Goal: Information Seeking & Learning: Learn about a topic

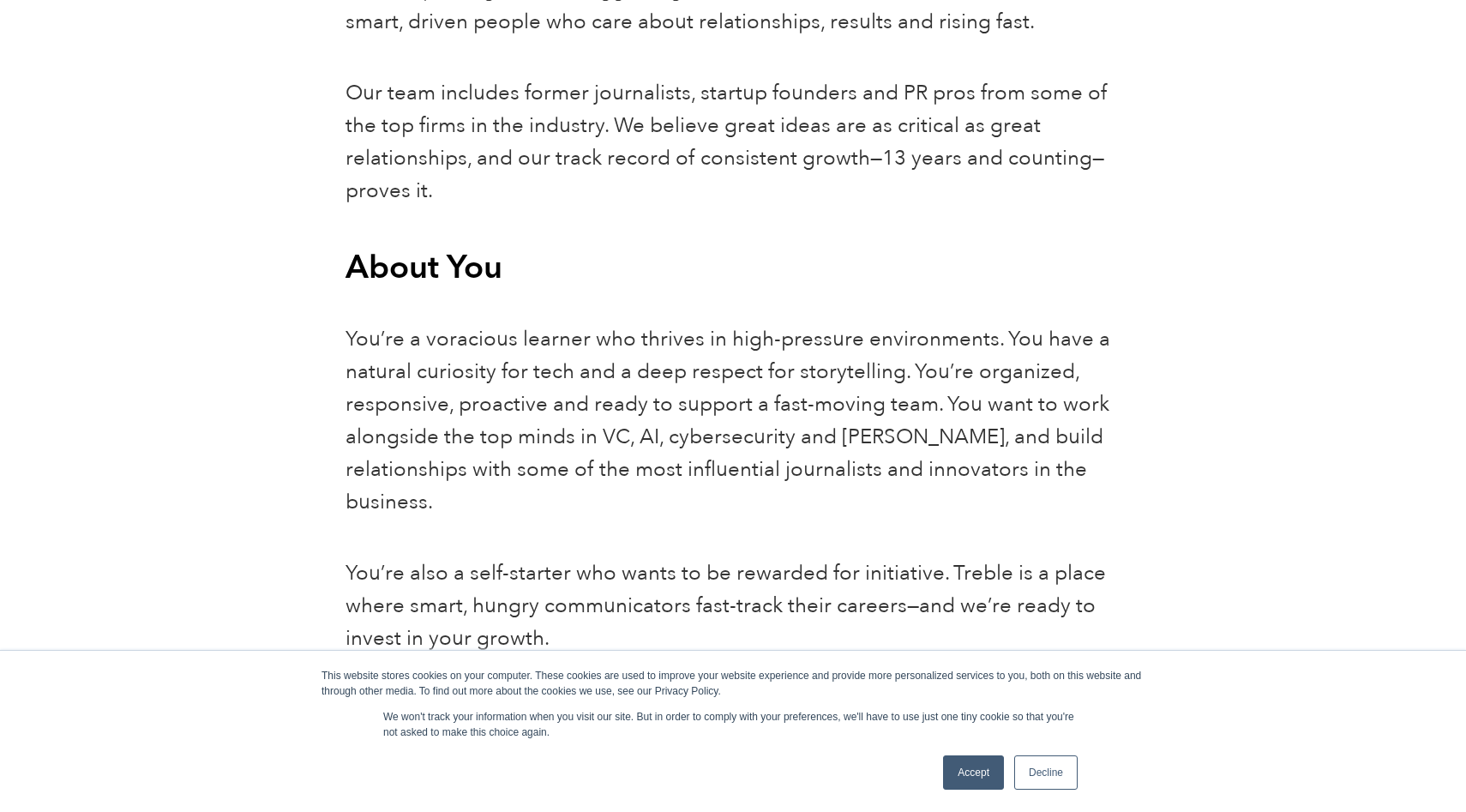
scroll to position [1268, 0]
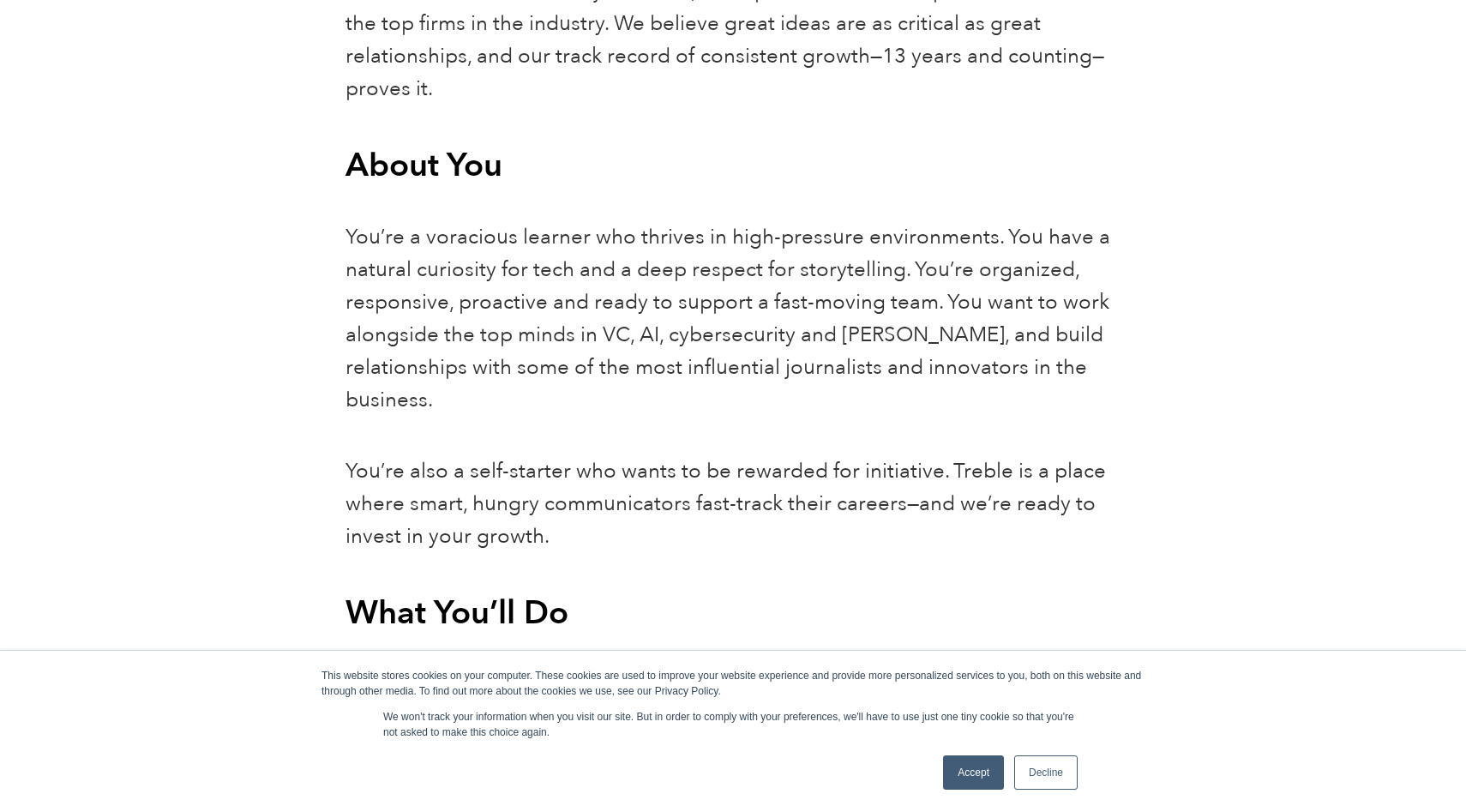
click at [968, 772] on link "Accept" at bounding box center [974, 772] width 61 height 35
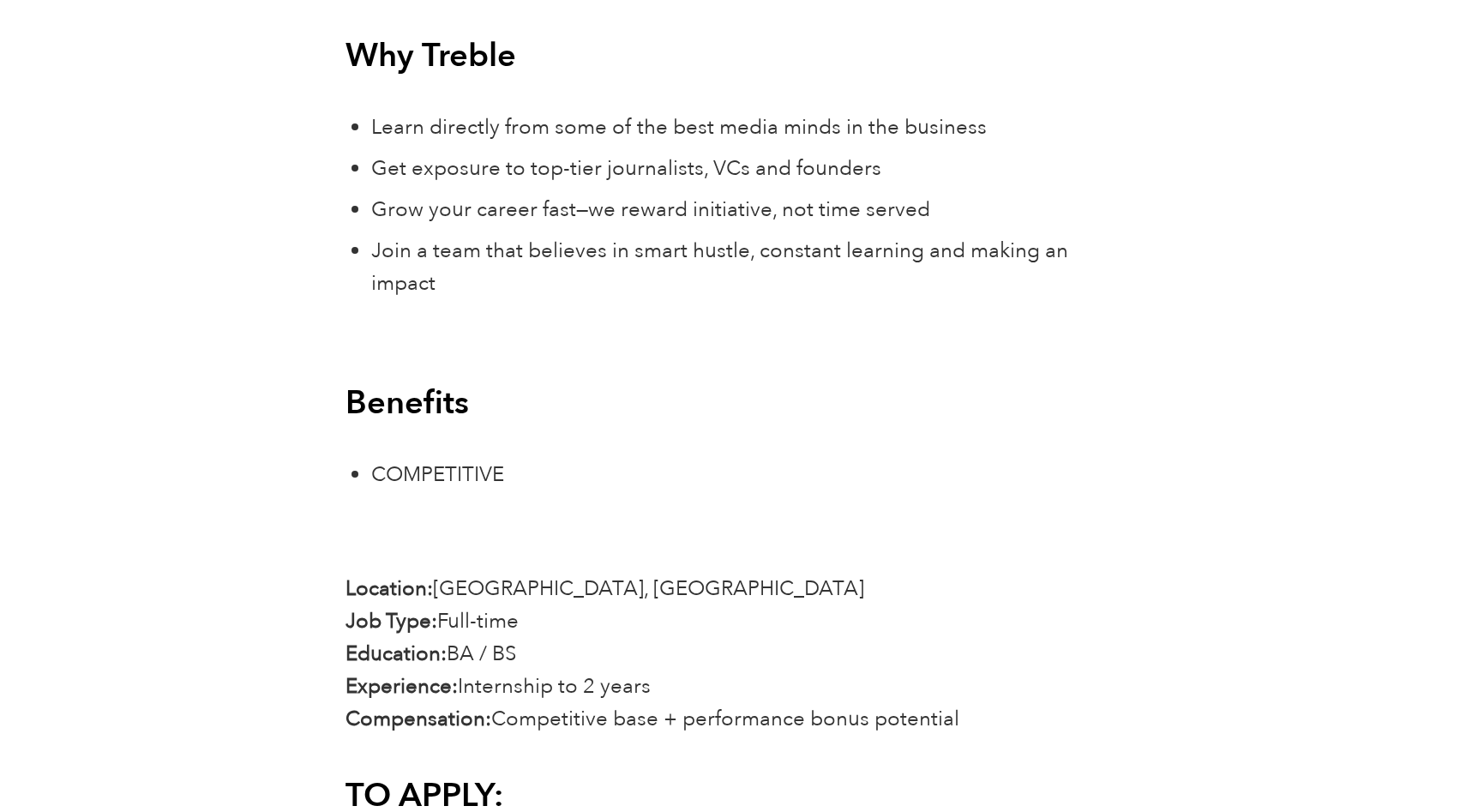
scroll to position [3717, 0]
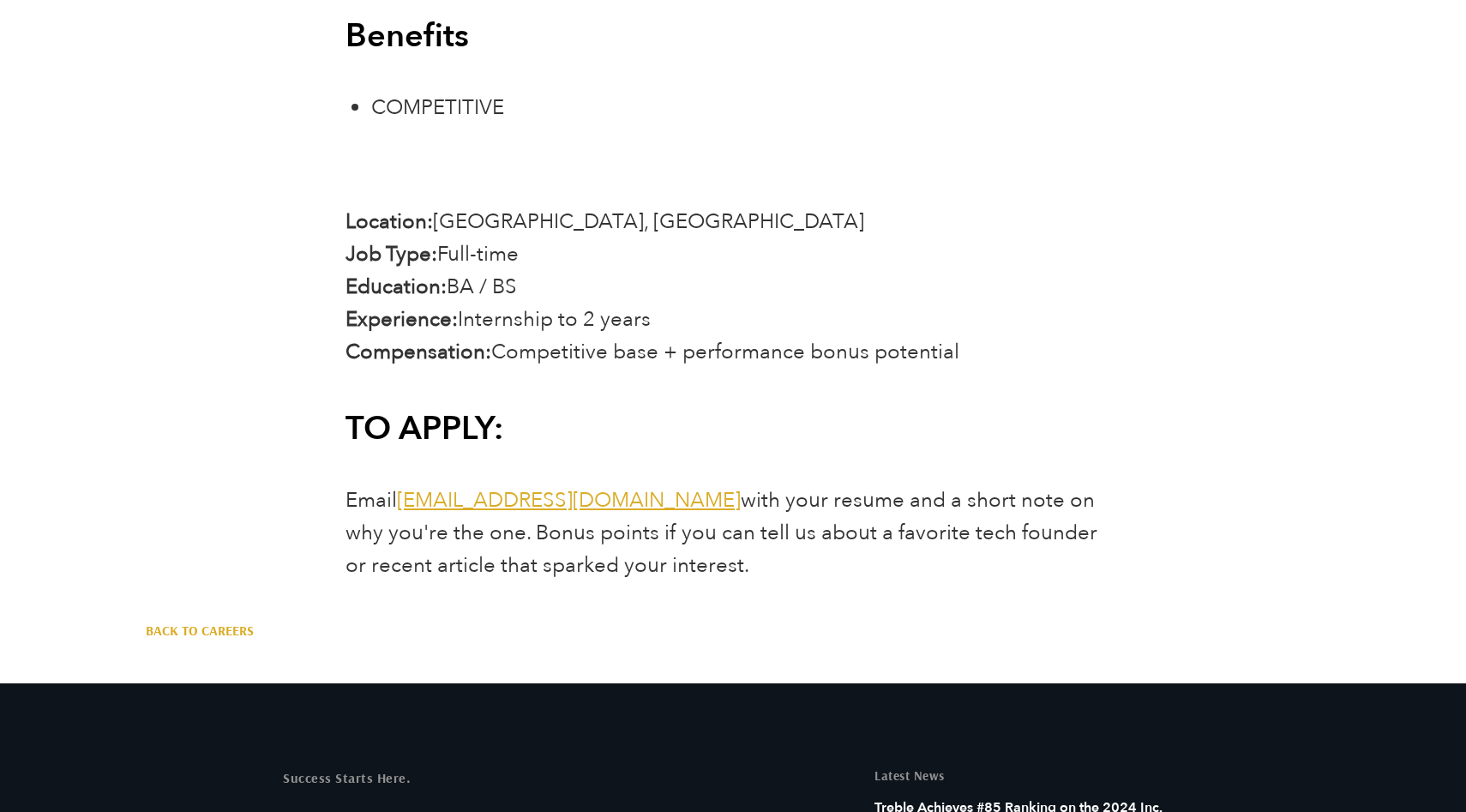
click at [662, 506] on span "Email [EMAIL_ADDRESS][DOMAIN_NAME] with your resume and a short note on why you…" at bounding box center [721, 533] width 752 height 94
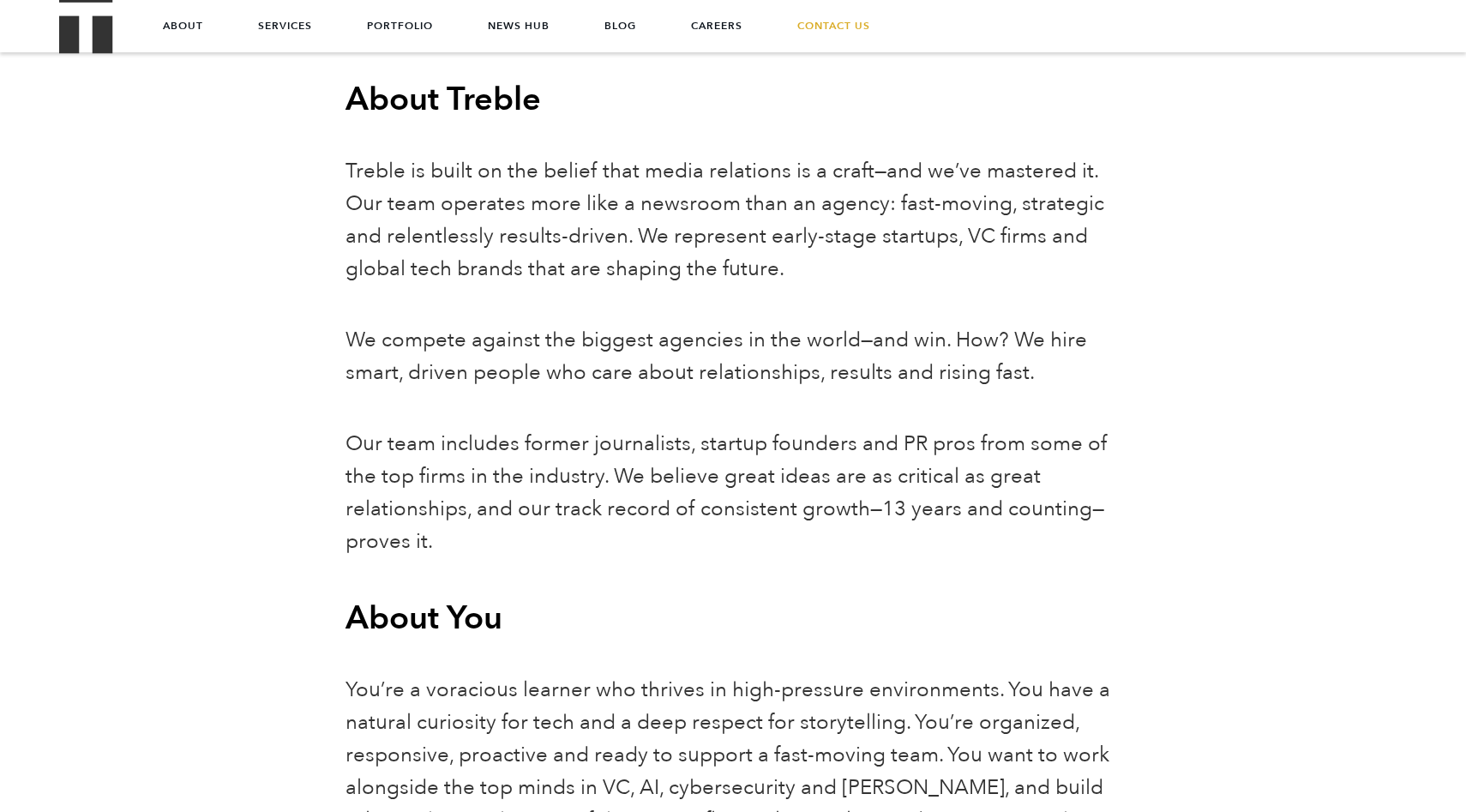
scroll to position [0, 0]
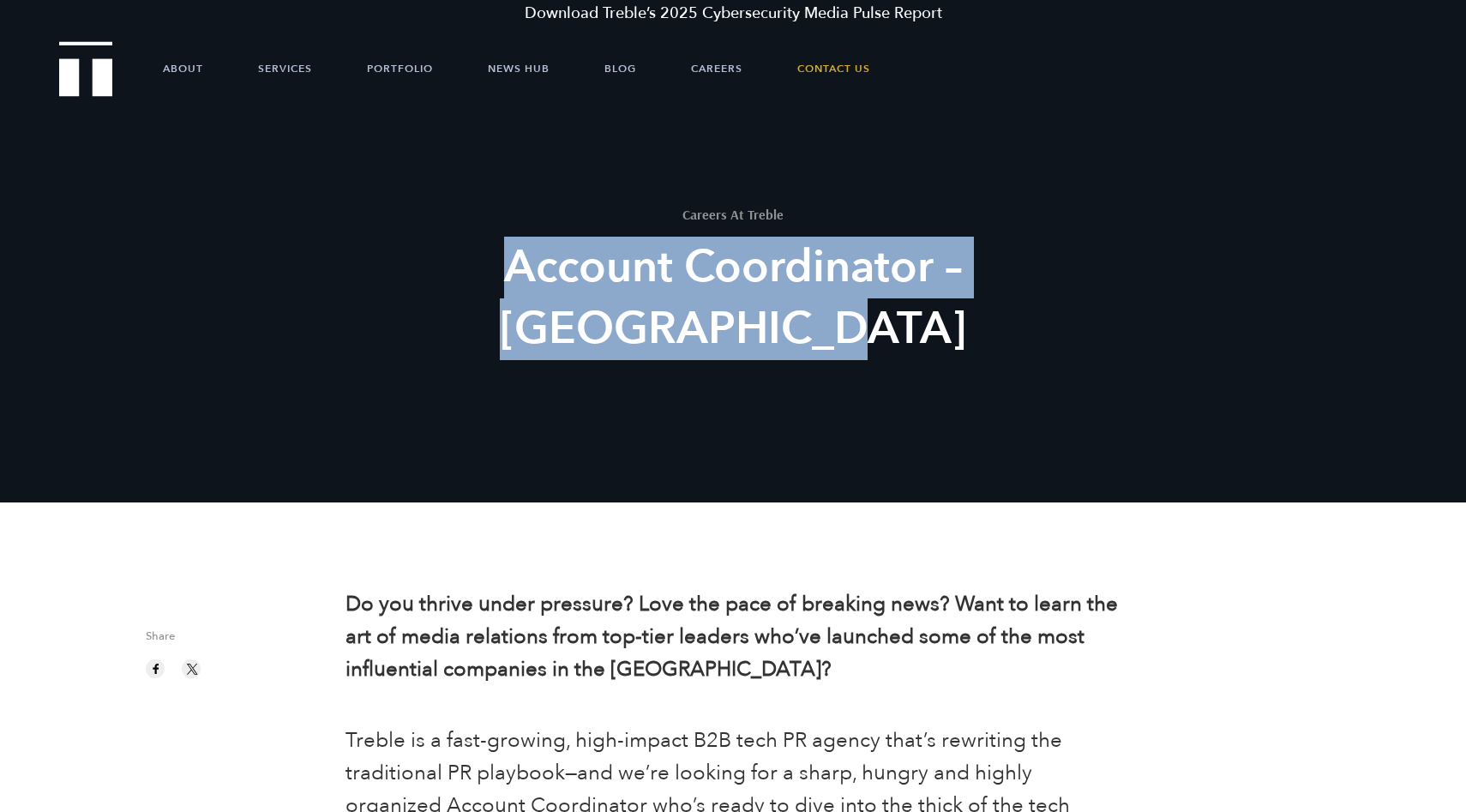
drag, startPoint x: 398, startPoint y: 269, endPoint x: 877, endPoint y: 417, distance: 501.3
click at [877, 417] on div "Careers At Treble Account Coordinator – [GEOGRAPHIC_DATA]" at bounding box center [733, 360] width 1466 height 503
copy h2 "Account Coordinator – [GEOGRAPHIC_DATA]"
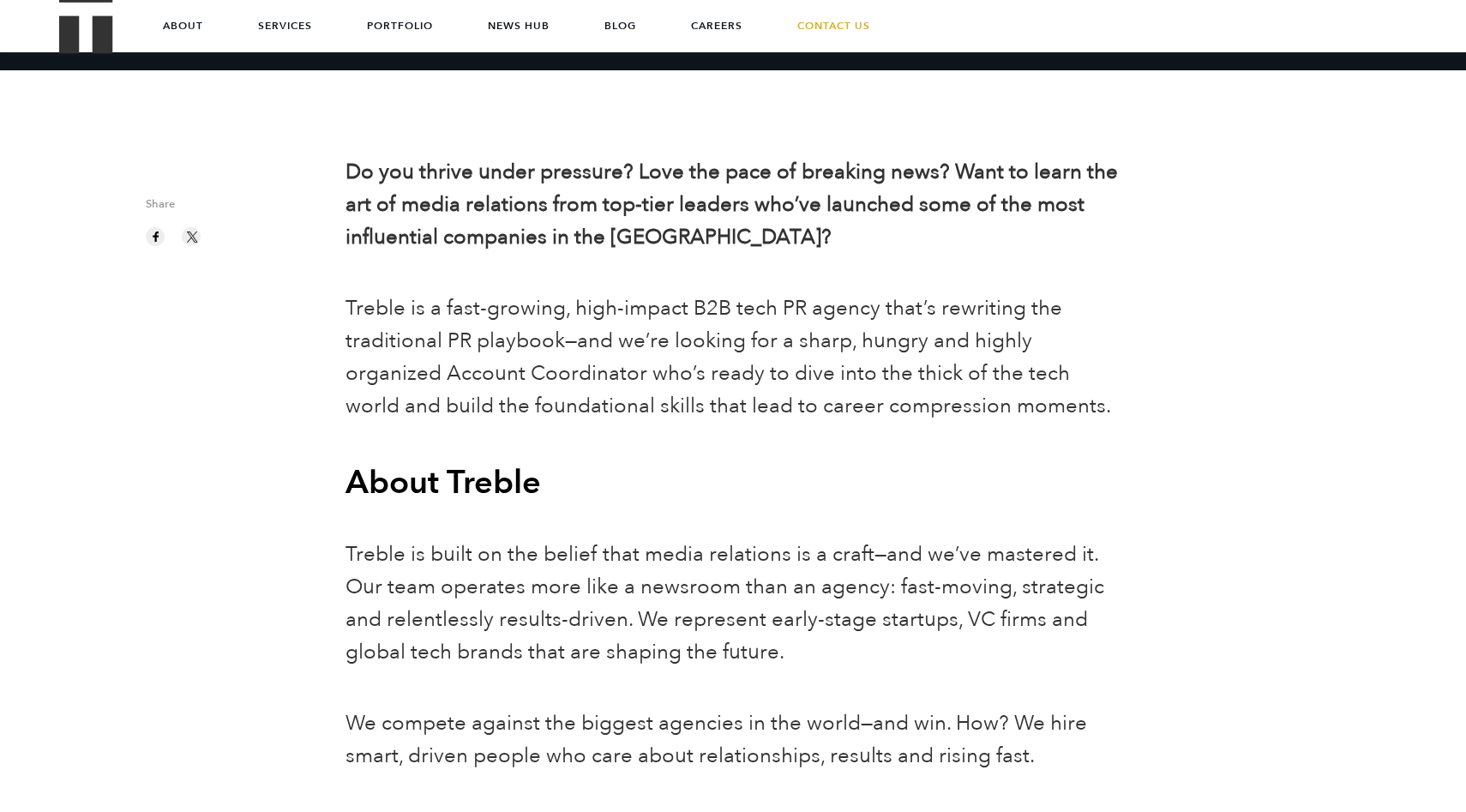
scroll to position [293, 0]
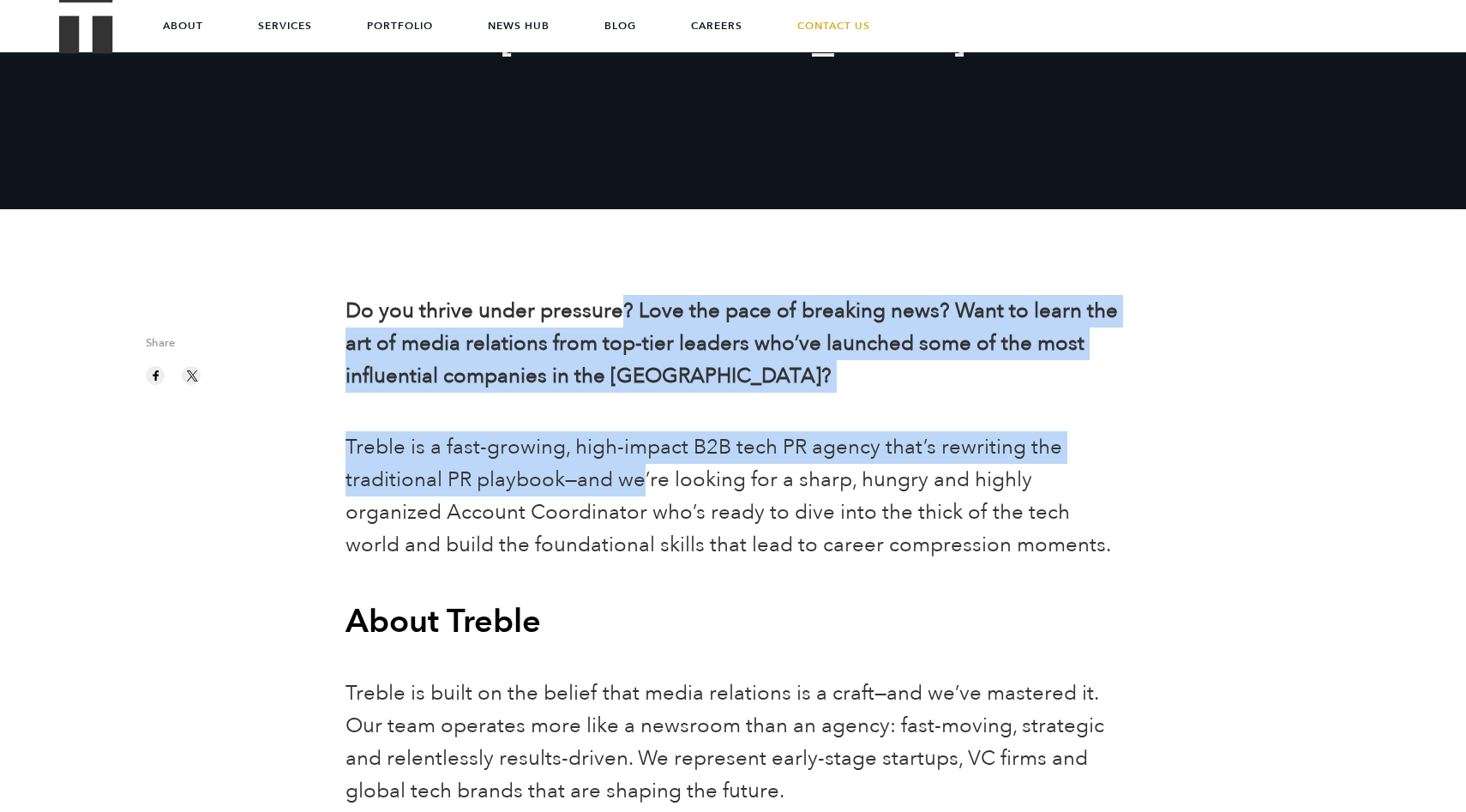
drag, startPoint x: 619, startPoint y: 309, endPoint x: 646, endPoint y: 493, distance: 186.0
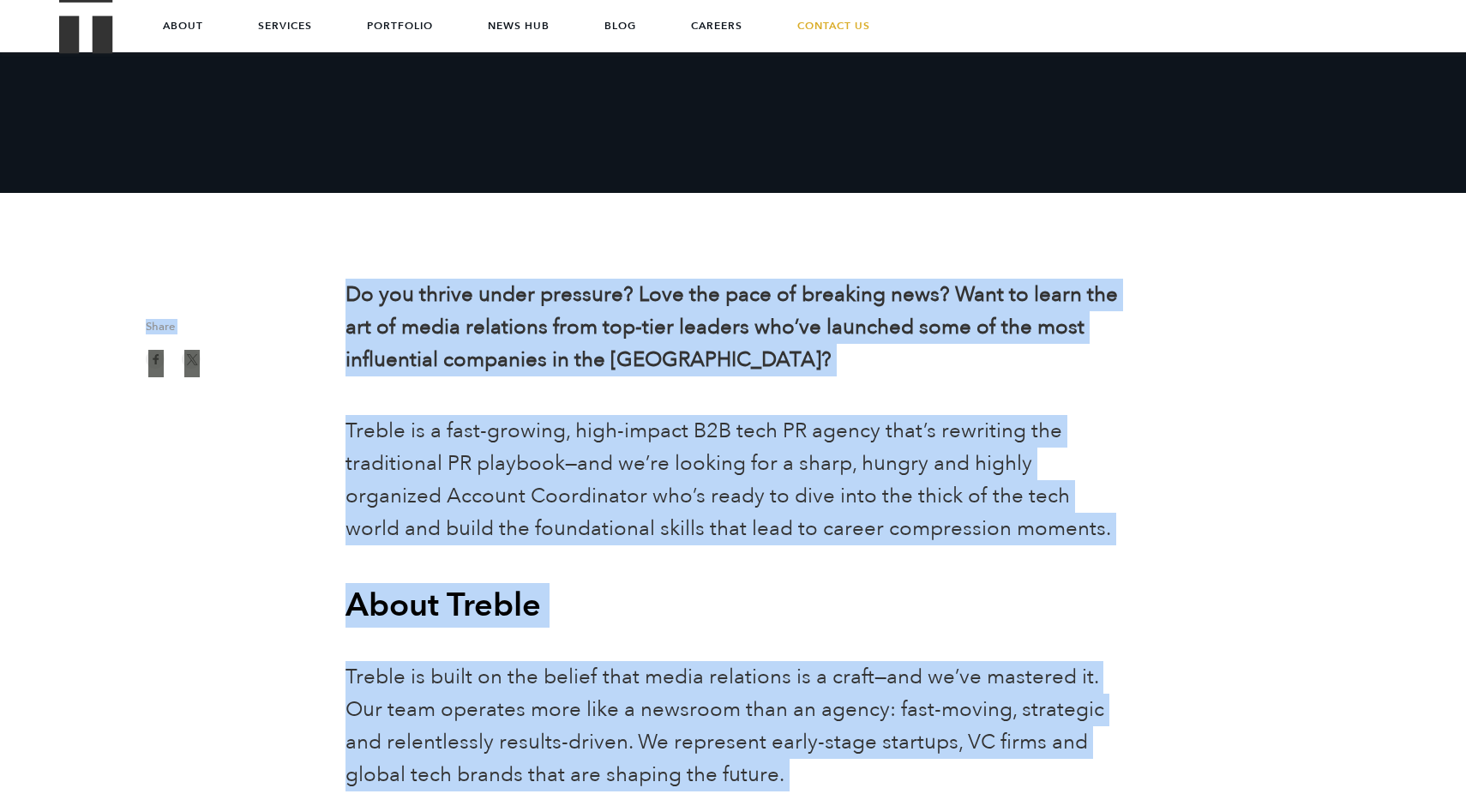
scroll to position [0, 0]
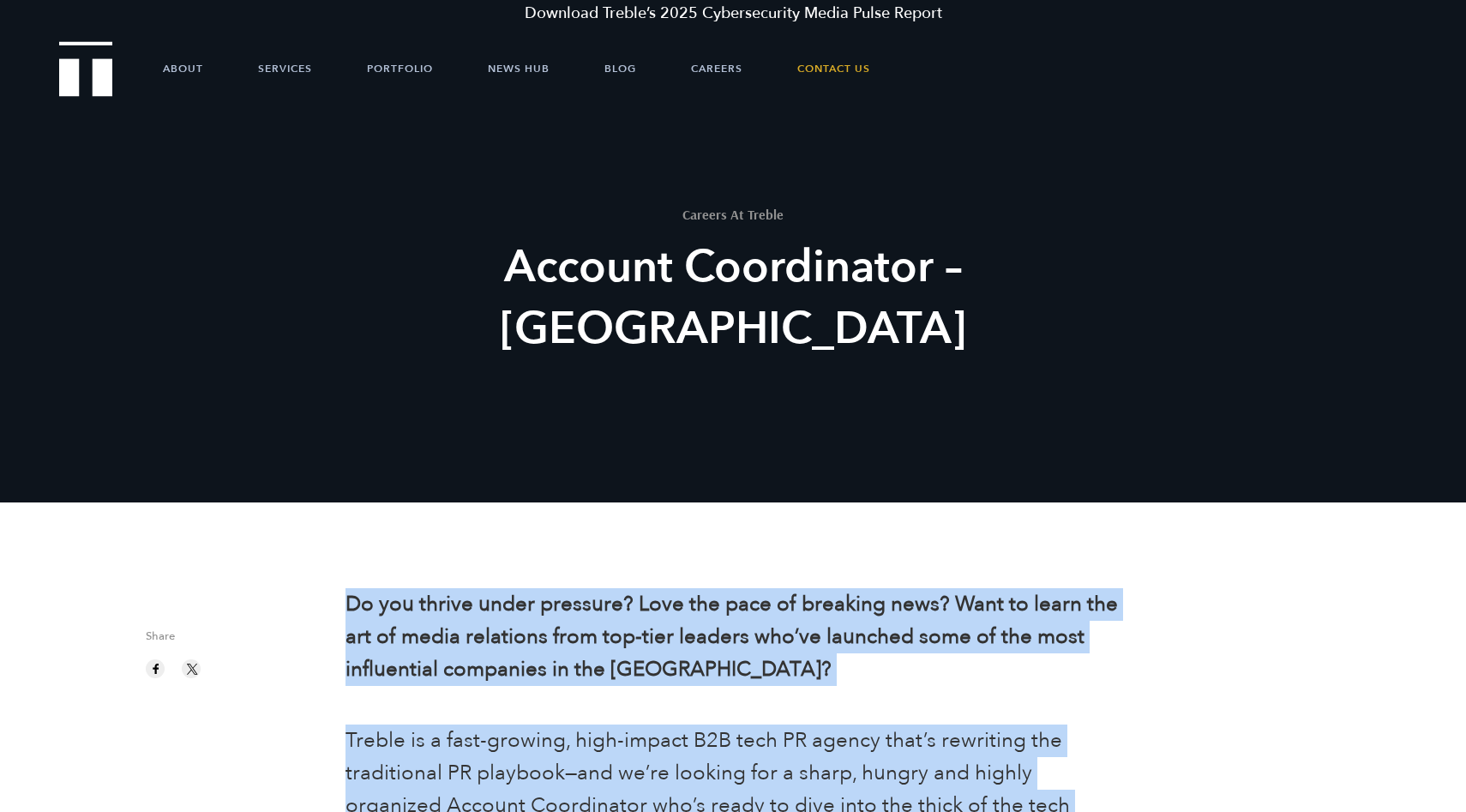
drag, startPoint x: 753, startPoint y: 809, endPoint x: 341, endPoint y: 607, distance: 458.9
copy div "Lo ips dolors ametc adipisci? Elit sed doei te incididu utla? Etdo ma aliqu eni…"
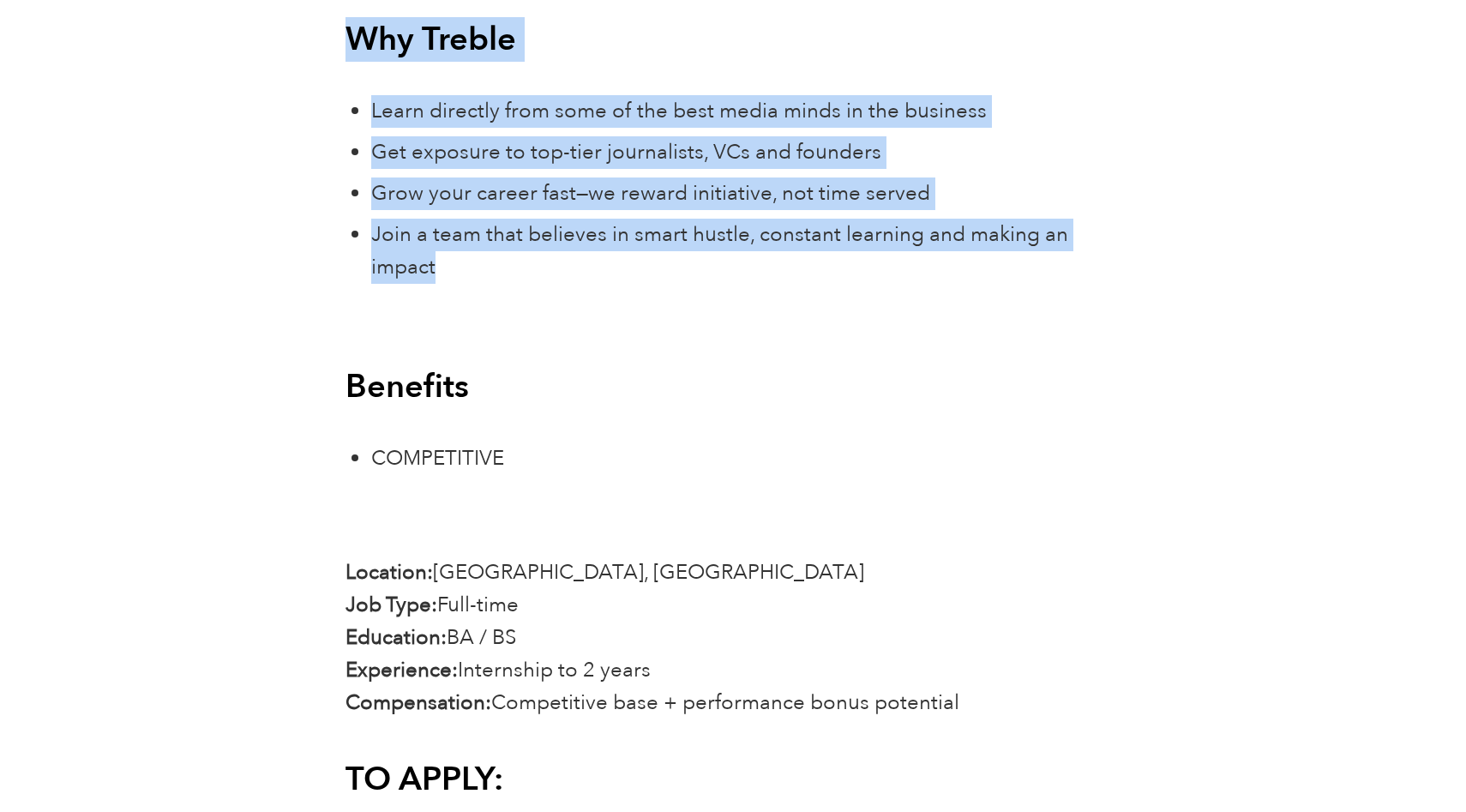
scroll to position [3619, 0]
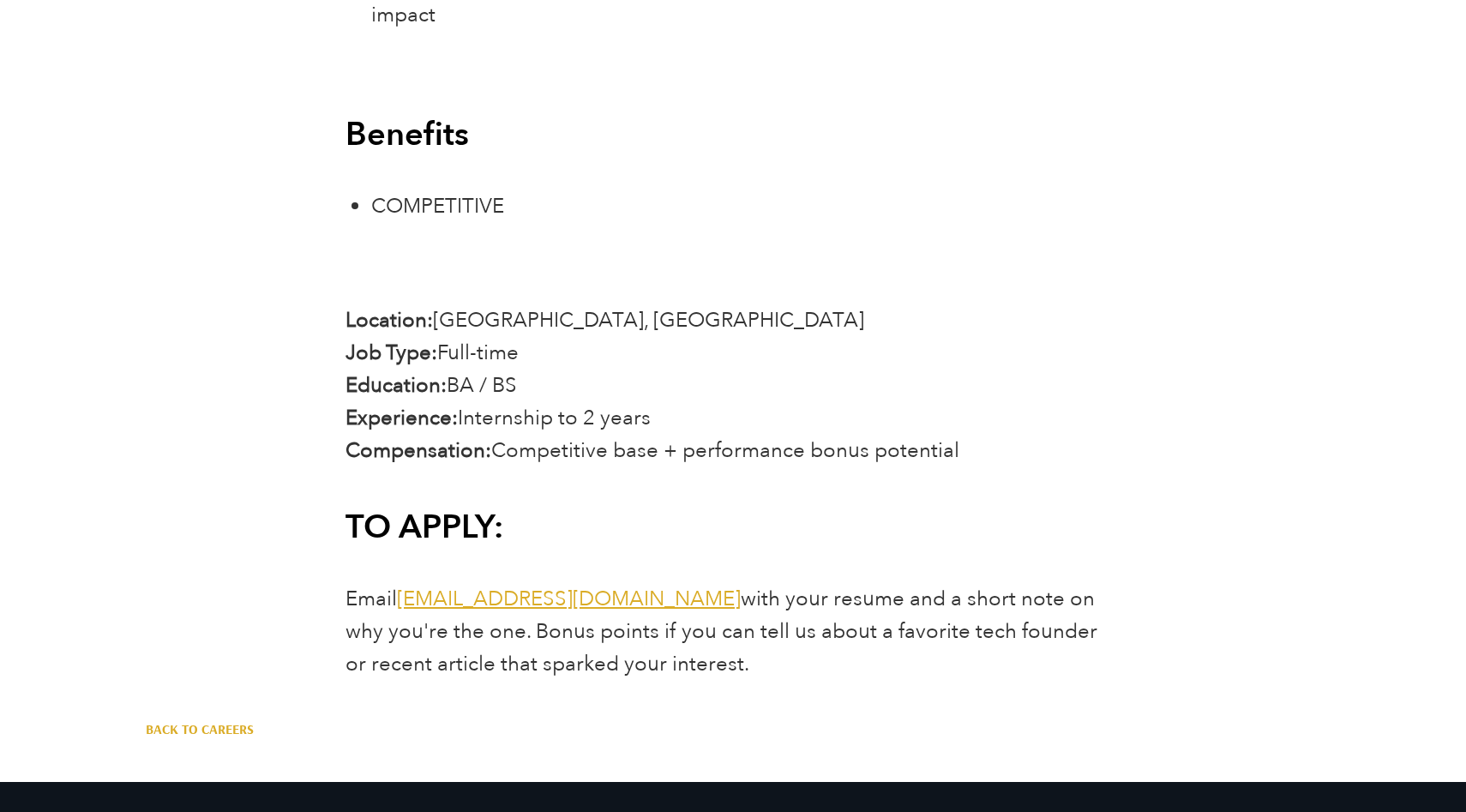
click at [759, 384] on p "Location: [GEOGRAPHIC_DATA], [GEOGRAPHIC_DATA] Job Type: [DEMOGRAPHIC_DATA] Edu…" at bounding box center [733, 386] width 774 height 163
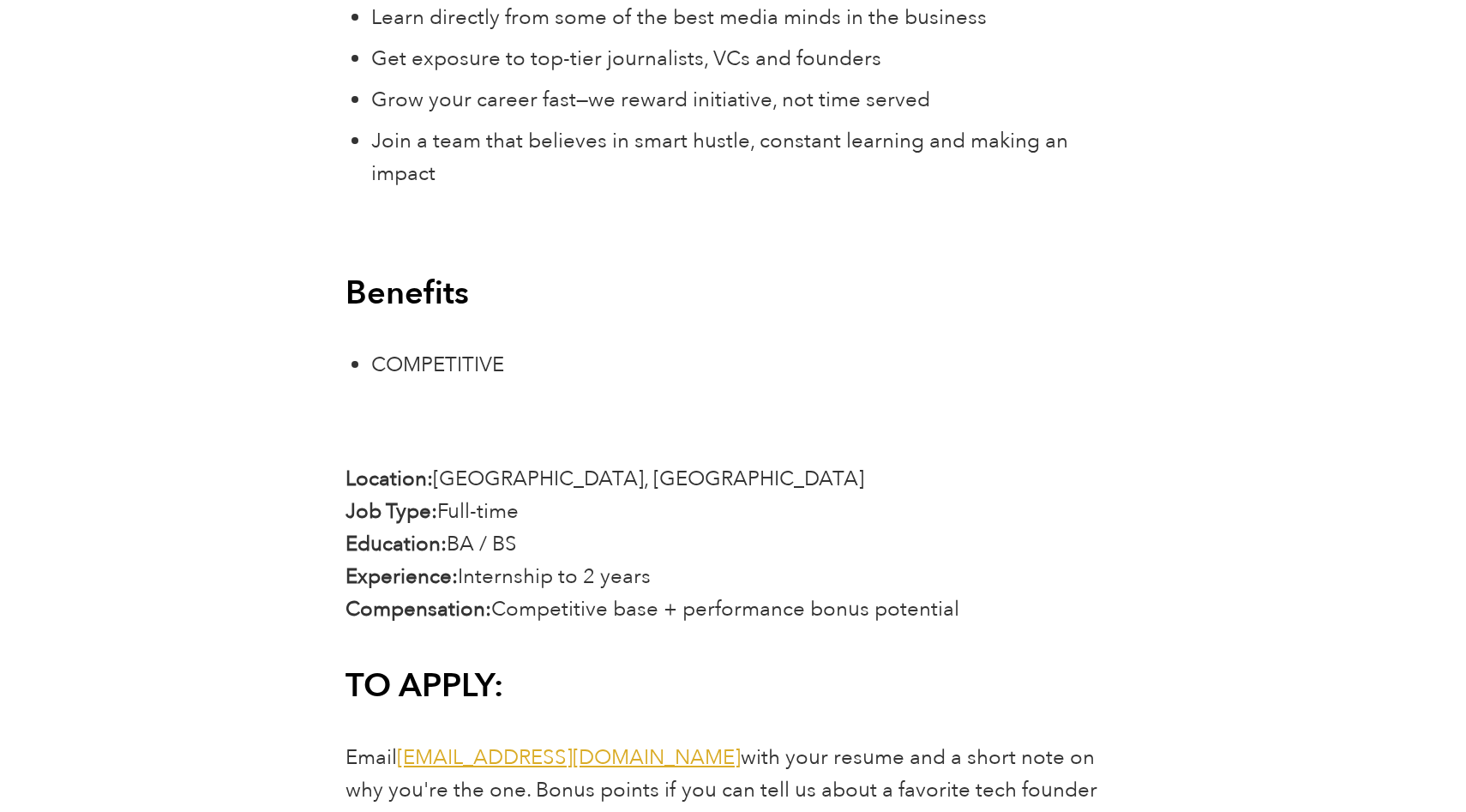
scroll to position [3545, 0]
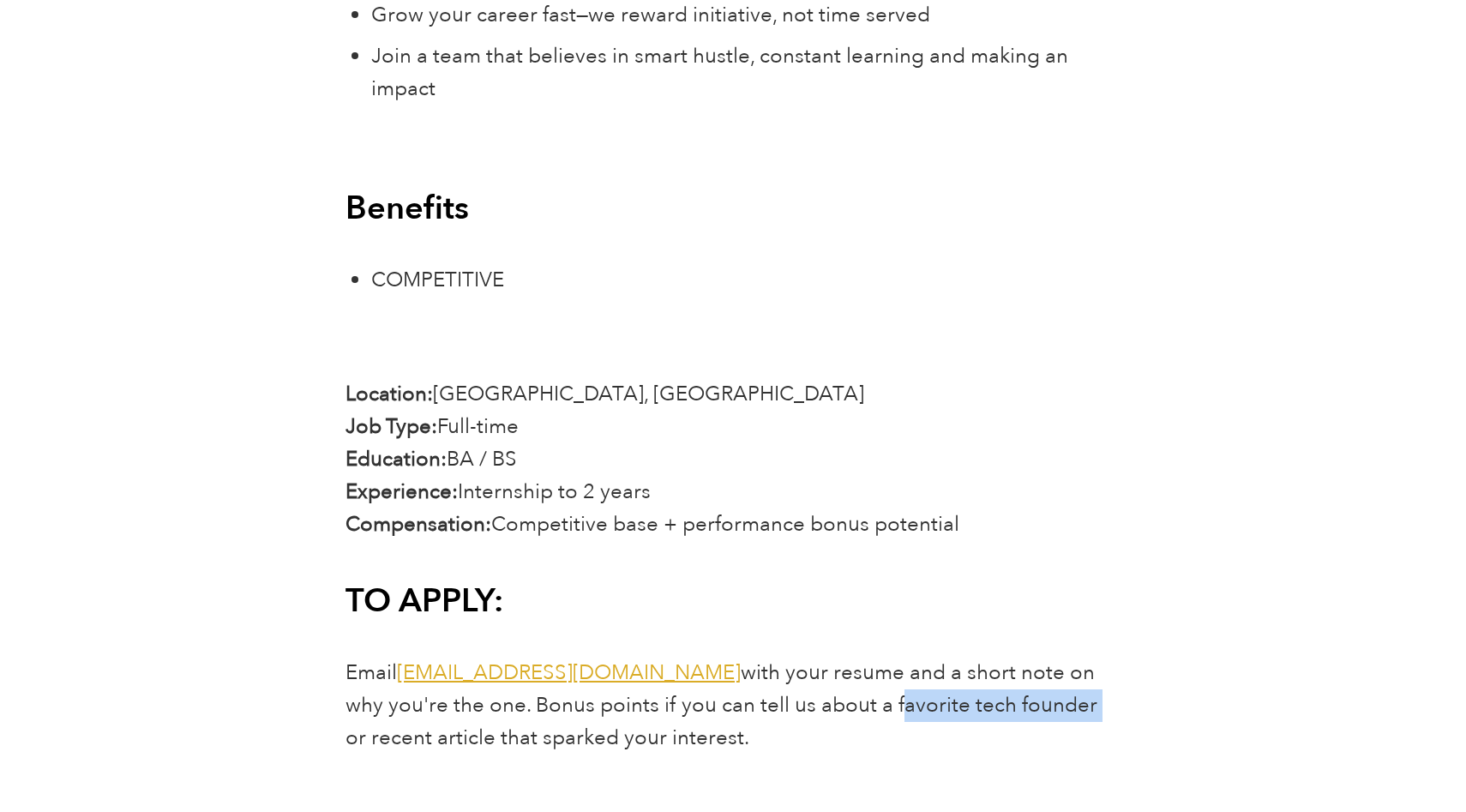
drag, startPoint x: 785, startPoint y: 672, endPoint x: 979, endPoint y: 675, distance: 194.0
click at [979, 675] on span "Email [EMAIL_ADDRESS][DOMAIN_NAME] with your resume and a short note on why you…" at bounding box center [721, 705] width 752 height 94
copy span "favorite tech founder"
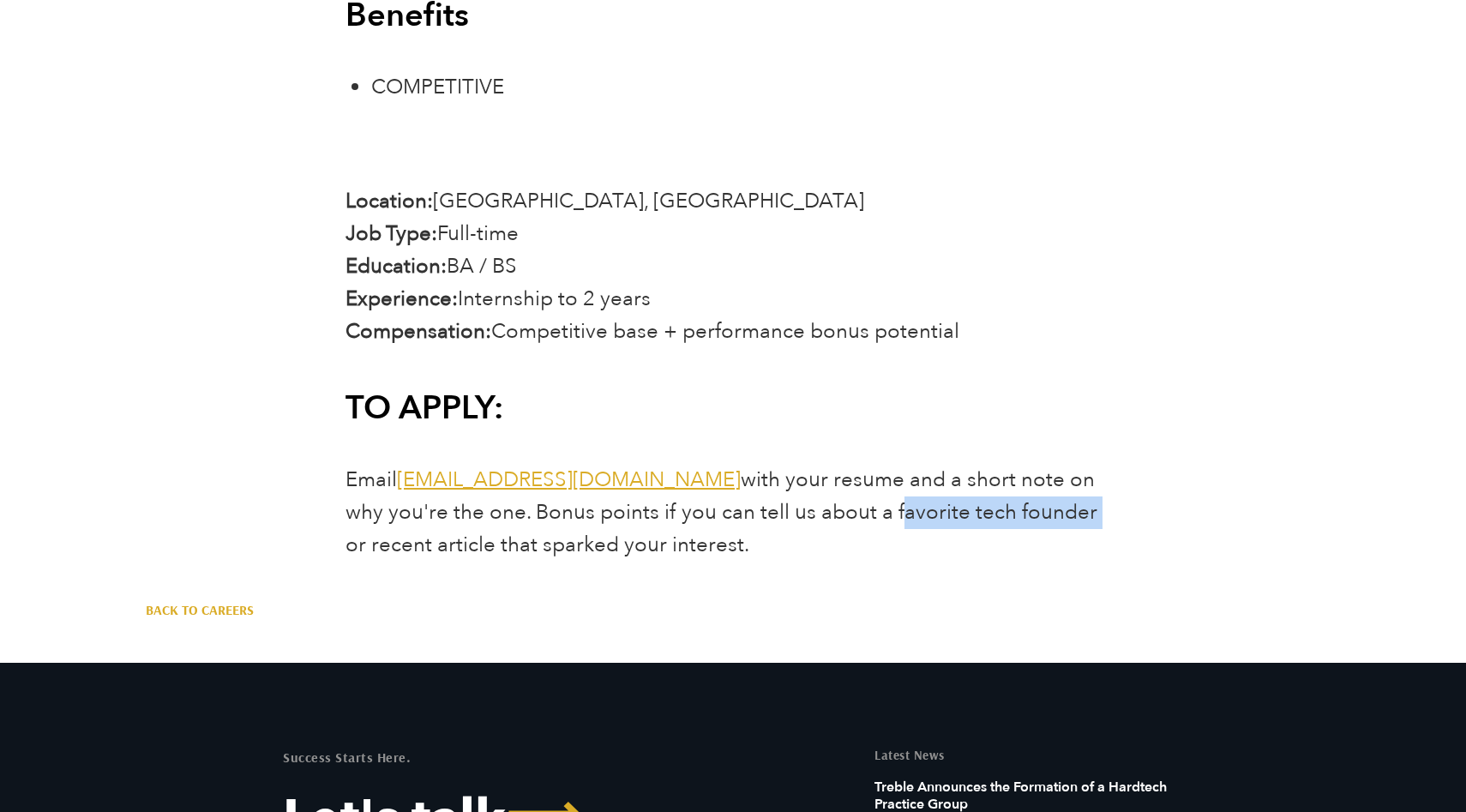
scroll to position [3894, 0]
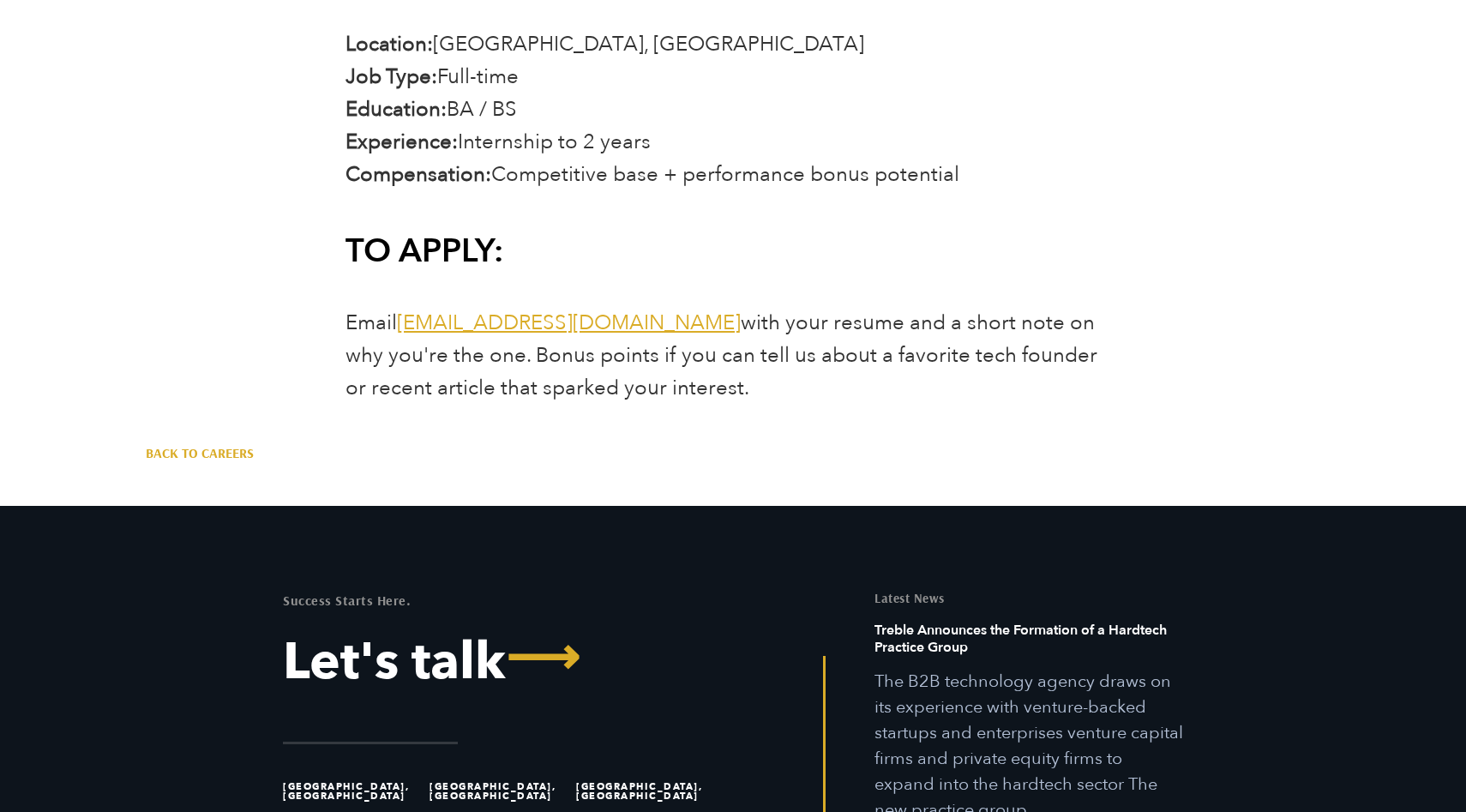
click at [885, 233] on h3 "TO APPLY:" at bounding box center [733, 250] width 774 height 42
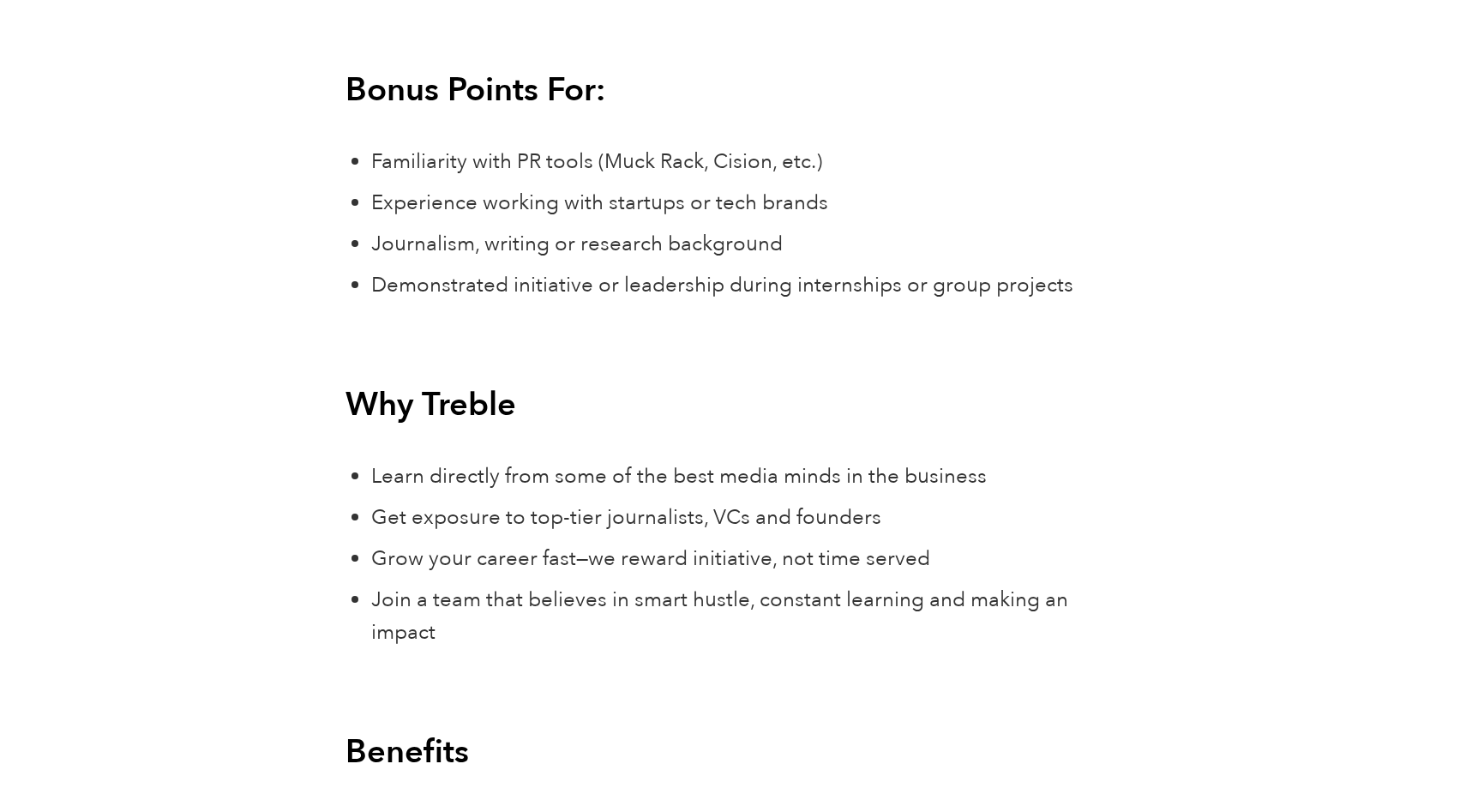
scroll to position [3167, 0]
